Goal: Information Seeking & Learning: Find specific fact

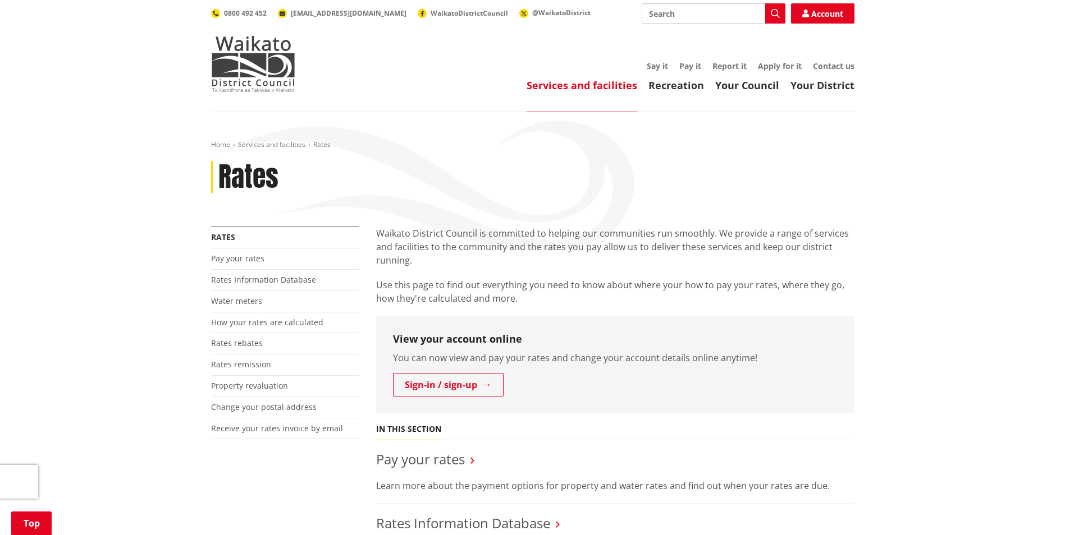
scroll to position [469, 0]
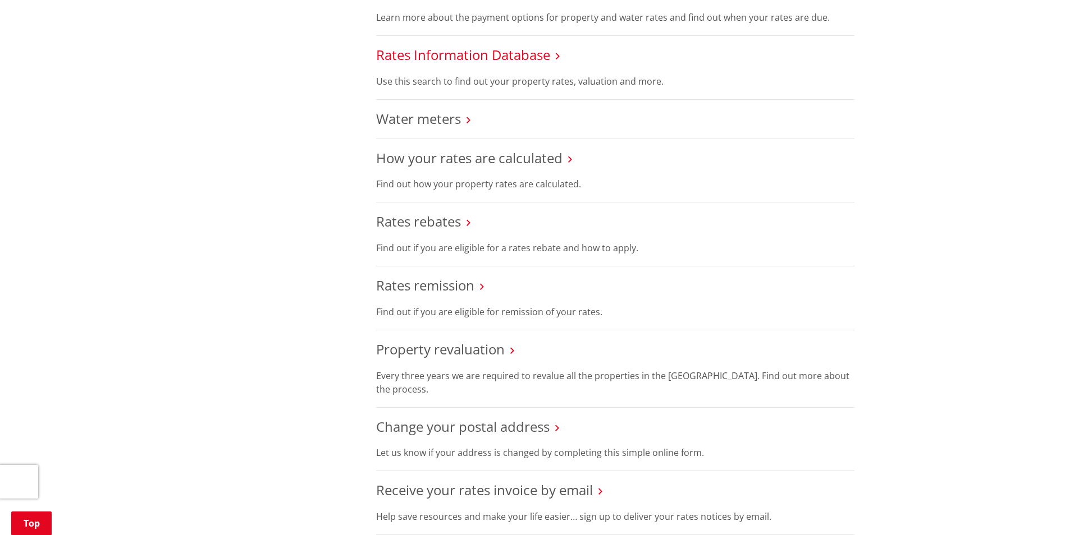
click at [444, 57] on link "Rates Information Database" at bounding box center [463, 54] width 174 height 19
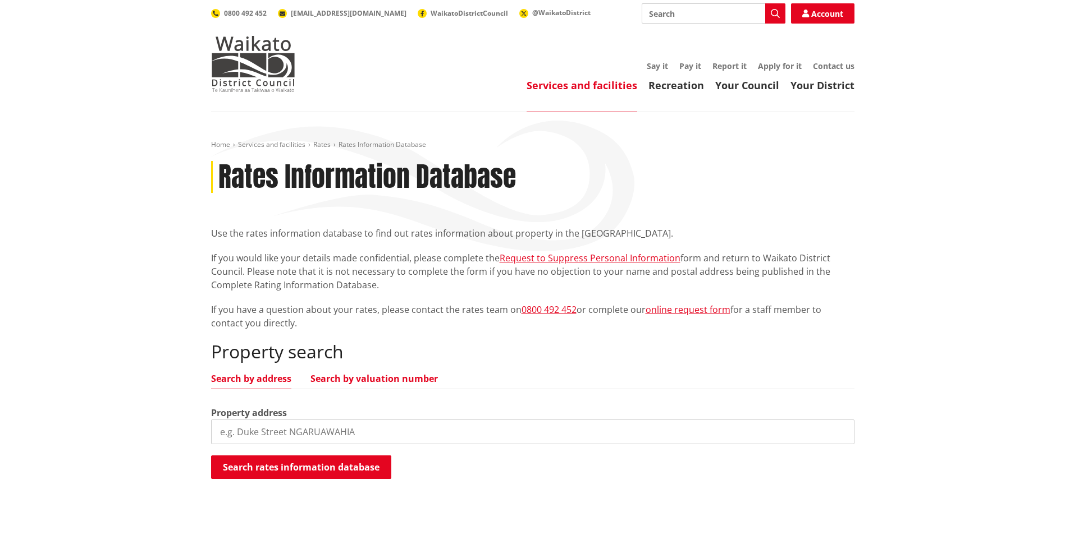
click at [358, 378] on link "Search by valuation number" at bounding box center [373, 378] width 127 height 9
click at [280, 430] on input "search" at bounding box center [532, 432] width 643 height 25
type input "1013937"
click at [300, 466] on button "Search rates information database" at bounding box center [301, 468] width 180 height 24
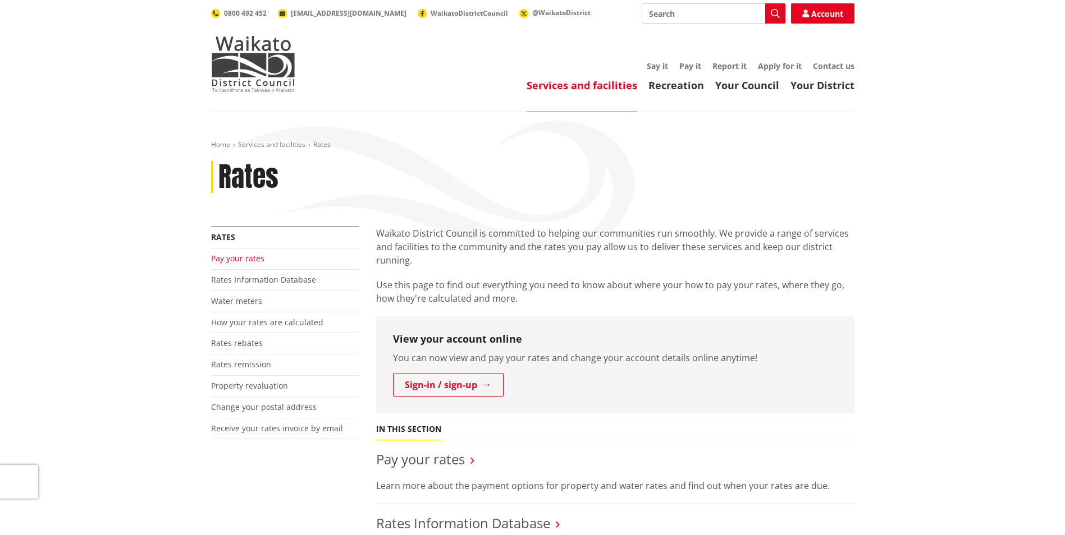
click at [231, 259] on link "Pay your rates" at bounding box center [237, 258] width 53 height 11
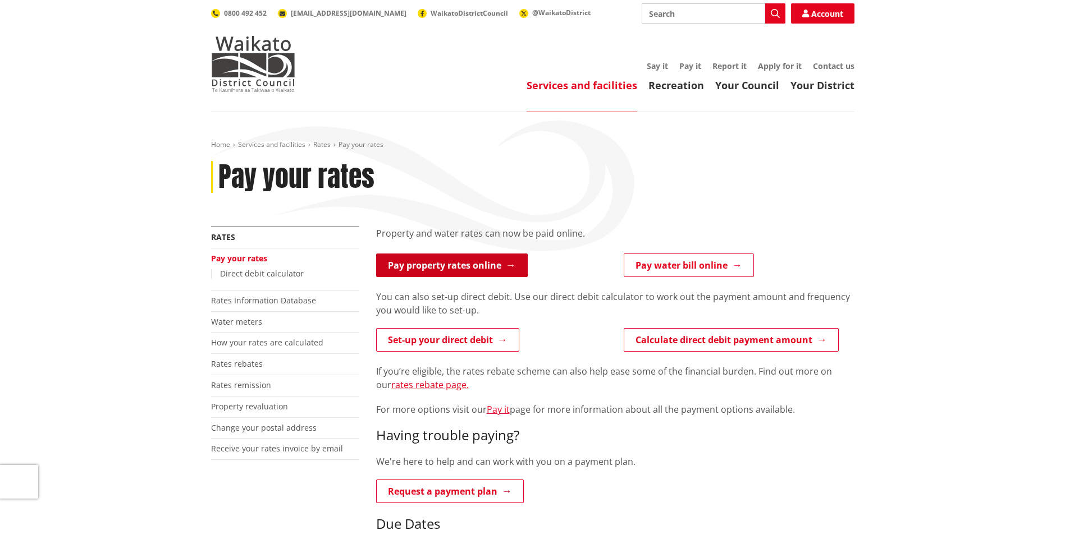
click at [441, 267] on link "Pay property rates online" at bounding box center [452, 266] width 152 height 24
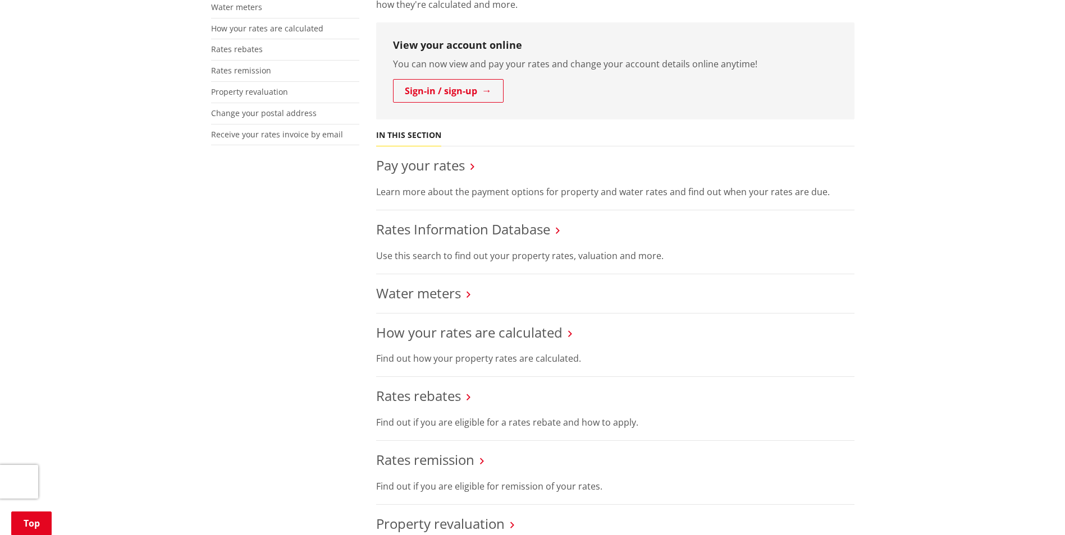
scroll to position [296, 0]
click at [423, 230] on link "Rates Information Database" at bounding box center [463, 227] width 174 height 19
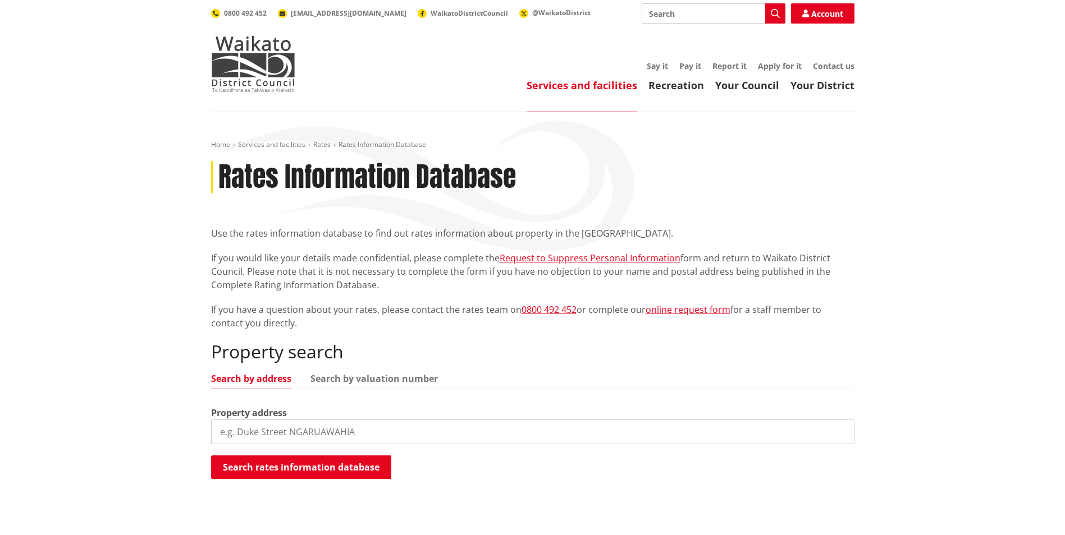
click at [344, 429] on input "search" at bounding box center [532, 432] width 643 height 25
type input "Kawhia Road Te Mata"
click at [344, 469] on button "Search rates information database" at bounding box center [301, 468] width 180 height 24
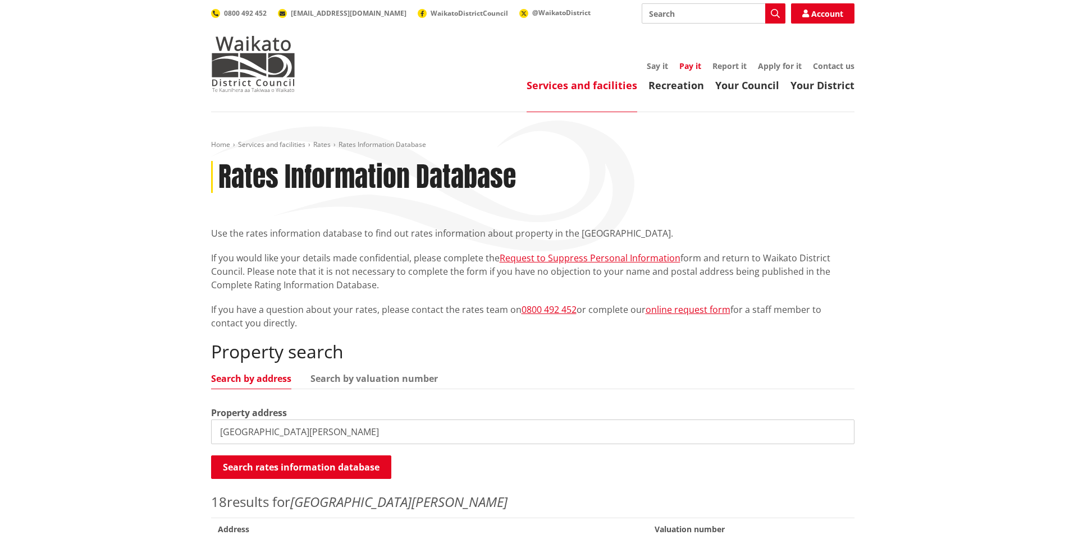
click at [685, 66] on link "Pay it" at bounding box center [690, 66] width 22 height 11
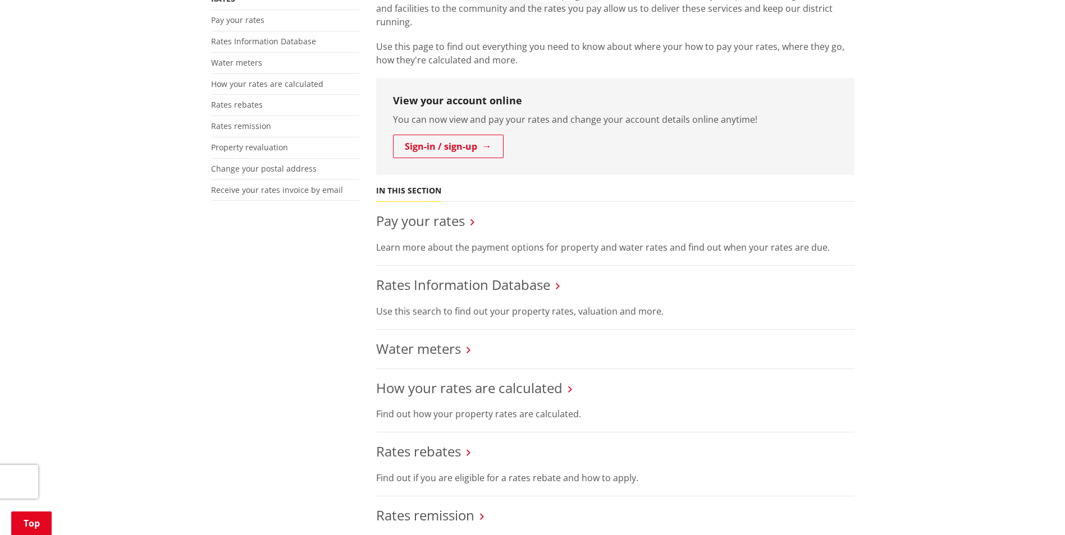
scroll to position [279, 0]
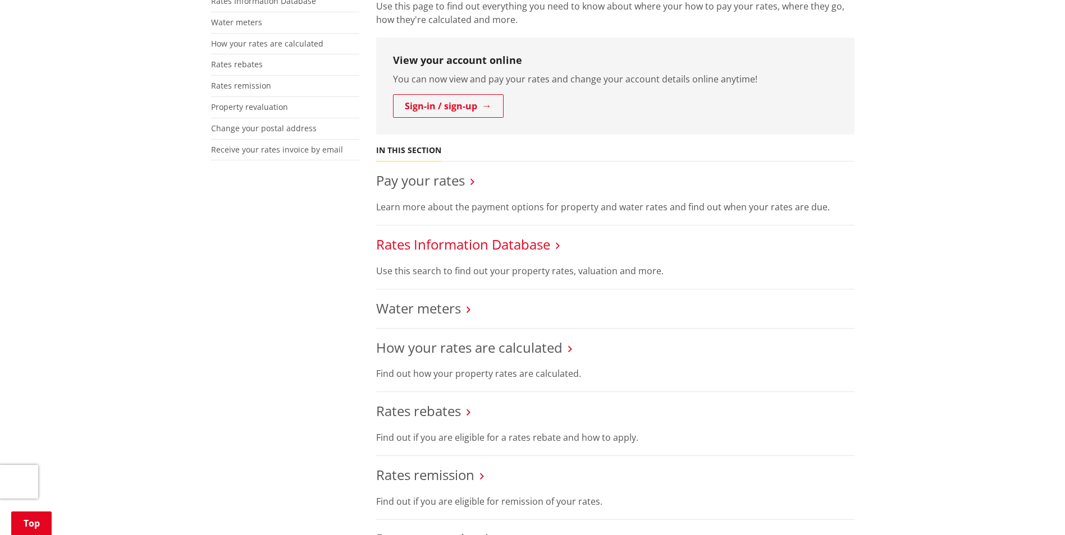
click at [430, 246] on link "Rates Information Database" at bounding box center [463, 244] width 174 height 19
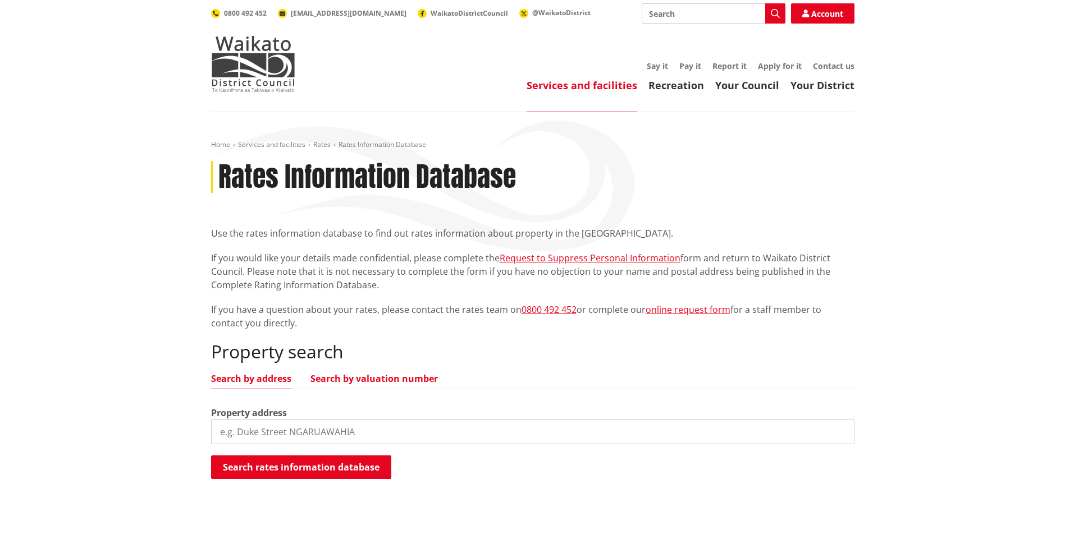
click at [344, 376] on link "Search by valuation number" at bounding box center [373, 378] width 127 height 9
